Goal: Check status: Check status

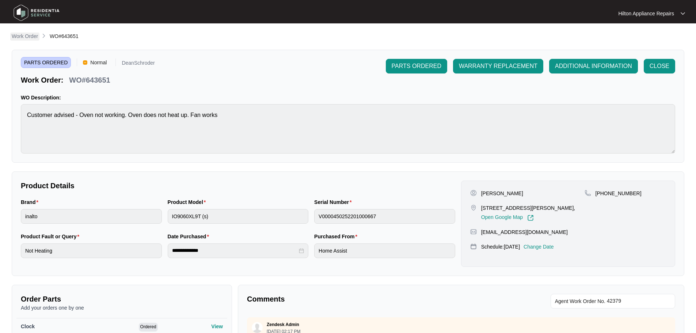
click at [23, 38] on p "Work Order" at bounding box center [25, 36] width 26 height 7
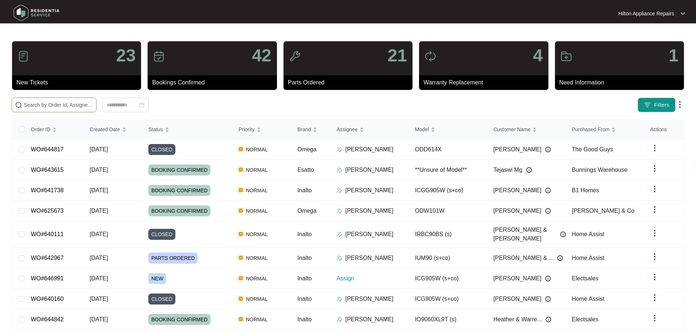
click at [75, 108] on input "text" at bounding box center [58, 105] width 69 height 8
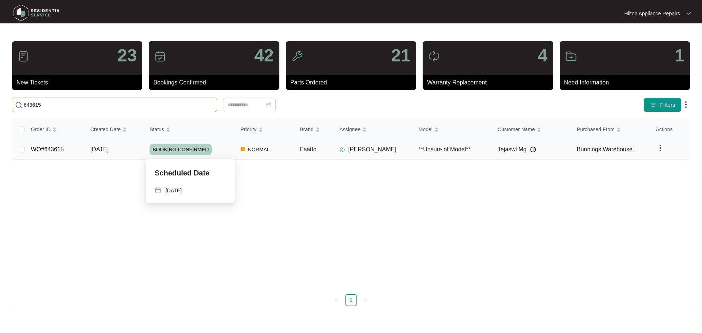
type input "643615"
click at [224, 151] on div "BOOKING CONFIRMED" at bounding box center [192, 149] width 85 height 11
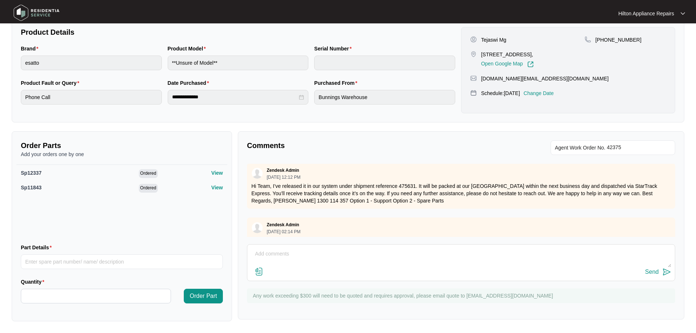
scroll to position [225, 0]
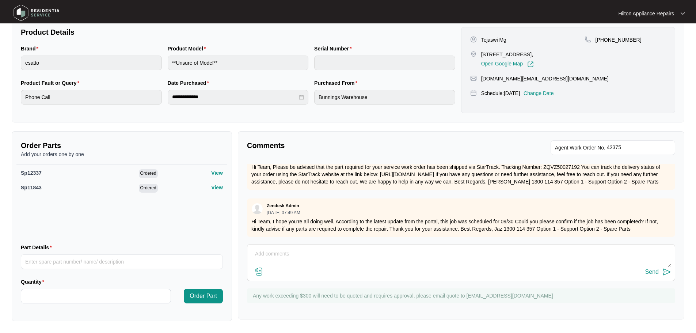
click at [303, 253] on textarea at bounding box center [461, 257] width 420 height 19
click at [469, 265] on textarea "Hey Team, Confirming the price to attend the repair would be $229 bringing the …" at bounding box center [461, 257] width 420 height 19
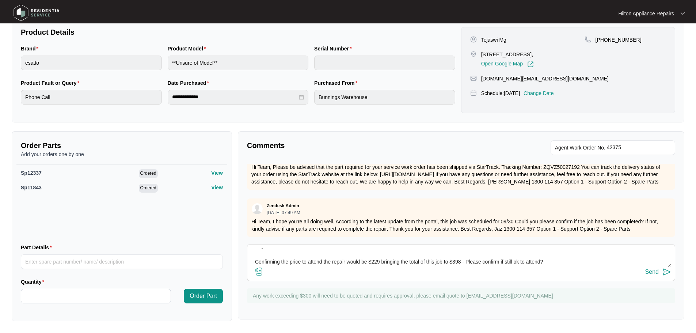
scroll to position [0, 0]
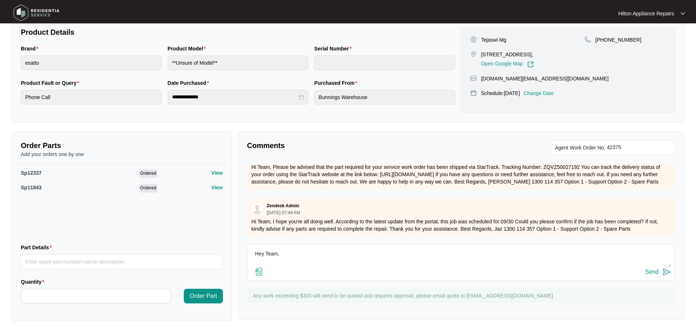
drag, startPoint x: 549, startPoint y: 266, endPoint x: 207, endPoint y: 231, distance: 343.6
click at [207, 231] on div "Order Parts Add your orders one by one Sp12337 Ordered View Sp11843 Ordered Vie…" at bounding box center [348, 226] width 679 height 190
type textarea "Hey Team, Confirming the price to attend the repair would be $229 bringing the …"
click at [655, 275] on div "Send" at bounding box center [653, 272] width 14 height 7
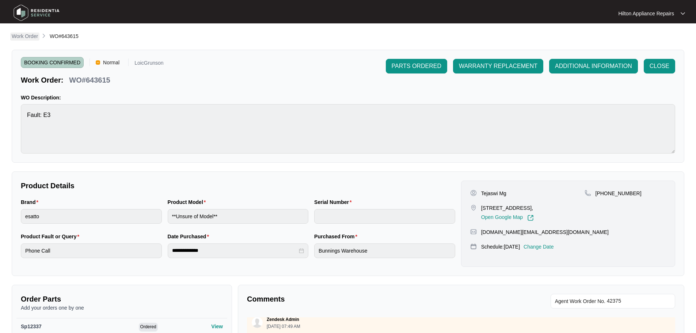
click at [31, 36] on p "Work Order" at bounding box center [25, 36] width 26 height 7
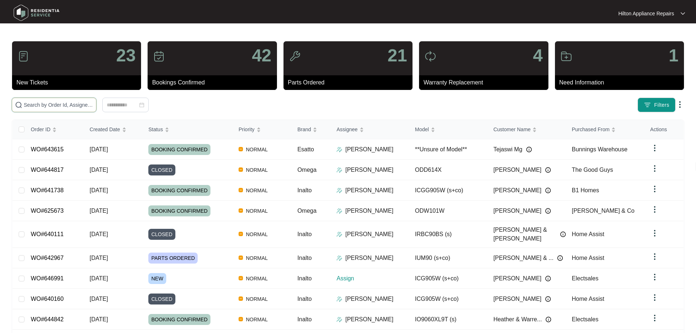
click at [93, 102] on input "text" at bounding box center [58, 105] width 69 height 8
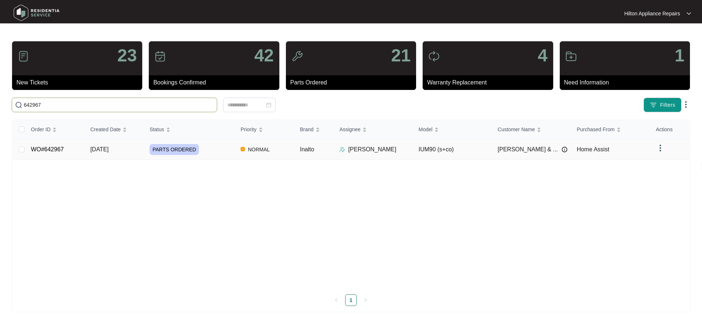
type input "642967"
click at [217, 143] on td "PARTS ORDERED" at bounding box center [189, 149] width 91 height 20
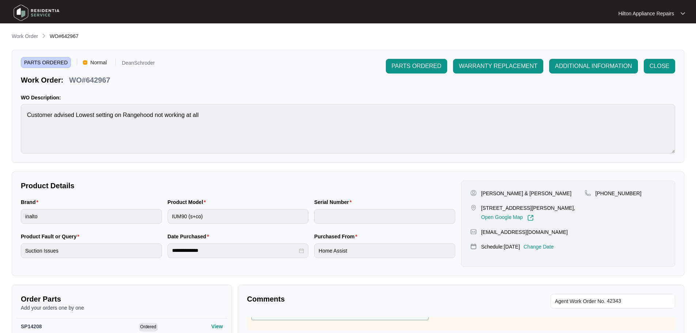
click at [31, 32] on li "Work Order" at bounding box center [25, 36] width 26 height 9
click at [29, 35] on p "Work Order" at bounding box center [25, 36] width 26 height 7
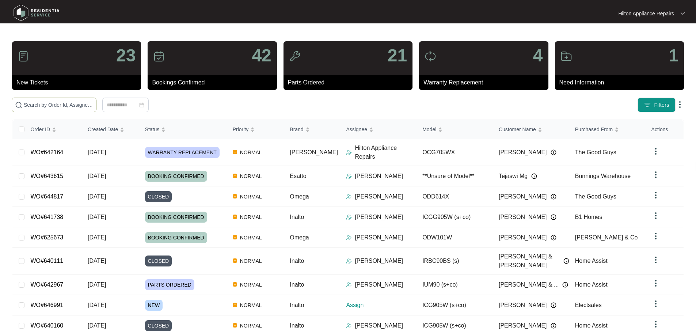
click at [93, 107] on input "text" at bounding box center [58, 105] width 69 height 8
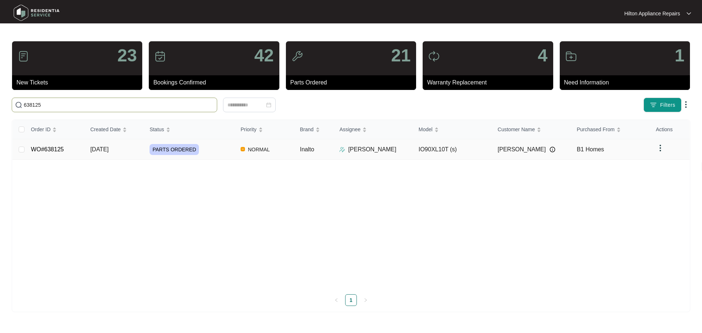
type input "638125"
click at [220, 152] on div "PARTS ORDERED" at bounding box center [192, 149] width 85 height 11
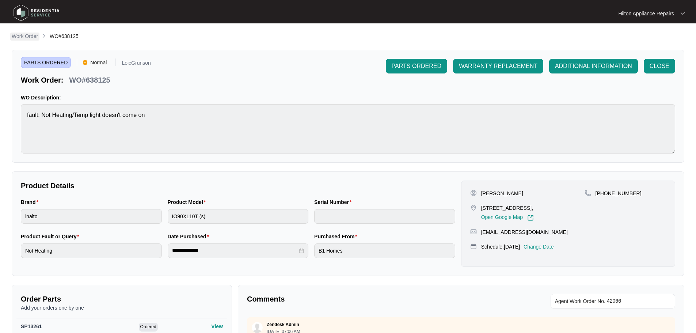
click at [23, 34] on p "Work Order" at bounding box center [25, 36] width 26 height 7
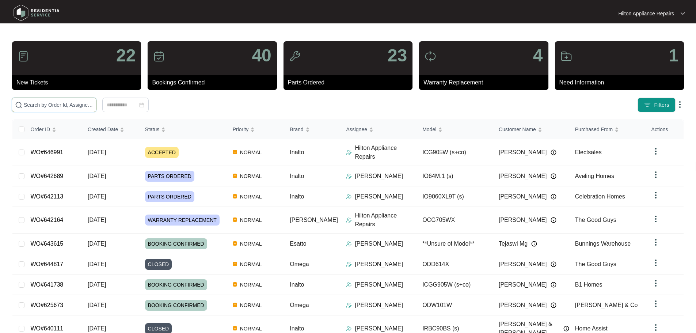
click at [75, 104] on input "text" at bounding box center [58, 105] width 69 height 8
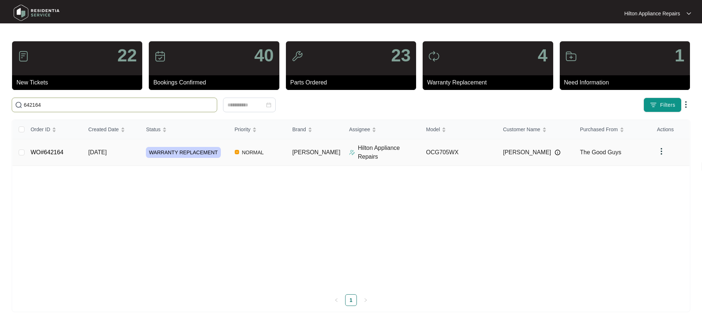
type input "642164"
click at [287, 149] on td "NORMAL" at bounding box center [258, 152] width 58 height 27
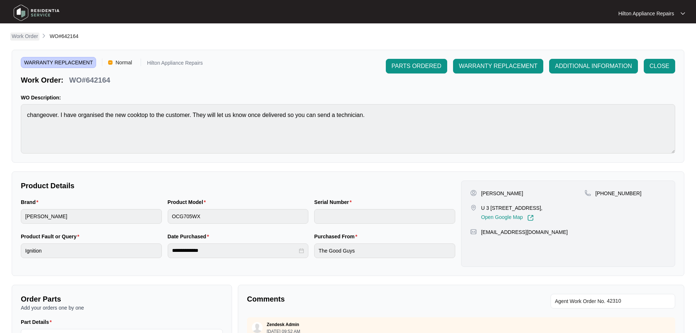
click at [32, 35] on p "Work Order" at bounding box center [25, 36] width 26 height 7
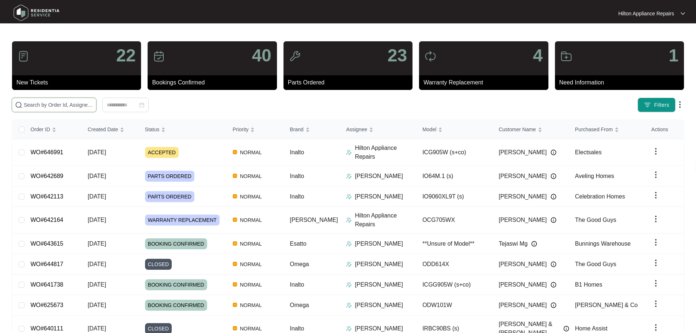
click at [68, 107] on input "text" at bounding box center [58, 105] width 69 height 8
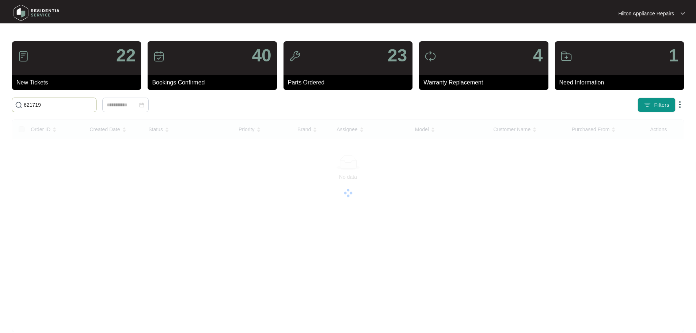
drag, startPoint x: 47, startPoint y: 104, endPoint x: 0, endPoint y: 105, distance: 47.2
click at [0, 105] on main "22 New Tickets 40 Bookings Confirmed 23 Parts Ordered 4 Warranty Replacement 1 …" at bounding box center [348, 172] width 696 height 344
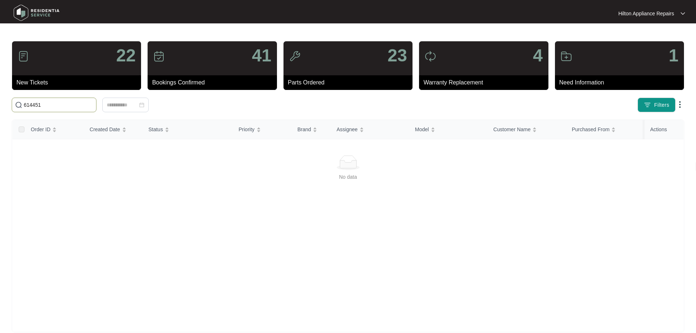
drag, startPoint x: 49, startPoint y: 105, endPoint x: 17, endPoint y: 107, distance: 31.9
click at [17, 107] on span "614451" at bounding box center [54, 105] width 85 height 15
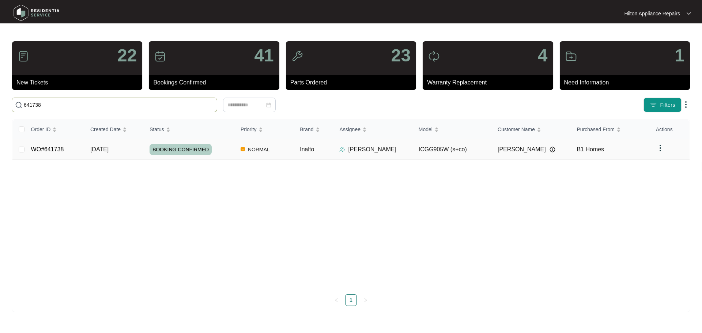
type input "641738"
click at [235, 152] on td "NORMAL" at bounding box center [264, 149] width 59 height 20
